Goal: Task Accomplishment & Management: Use online tool/utility

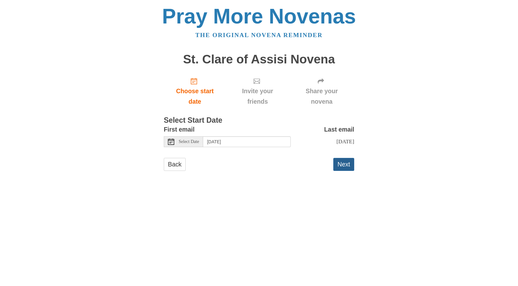
click at [341, 163] on button "Next" at bounding box center [343, 164] width 21 height 13
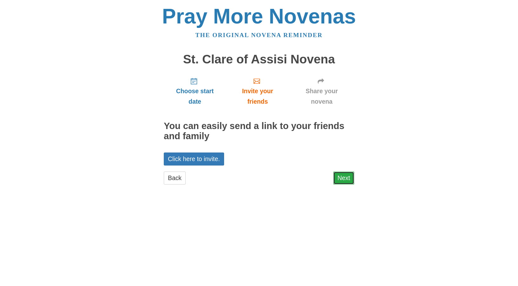
click at [344, 181] on link "Next" at bounding box center [343, 178] width 21 height 13
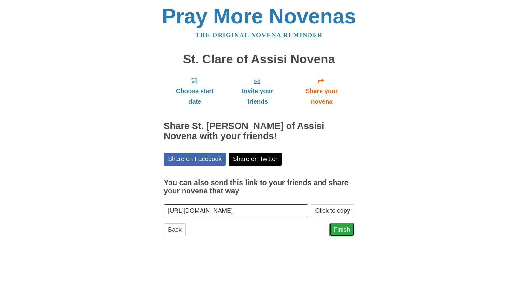
click at [343, 231] on link "Finish" at bounding box center [341, 229] width 25 height 13
